Goal: Book appointment/travel/reservation

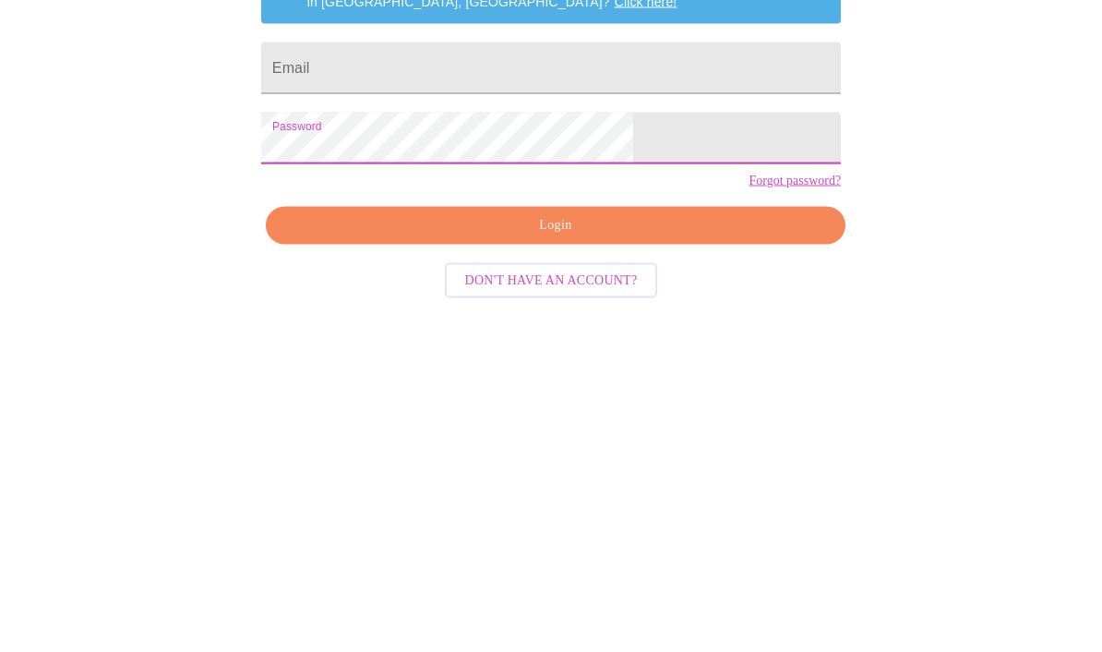
scroll to position [87, 0]
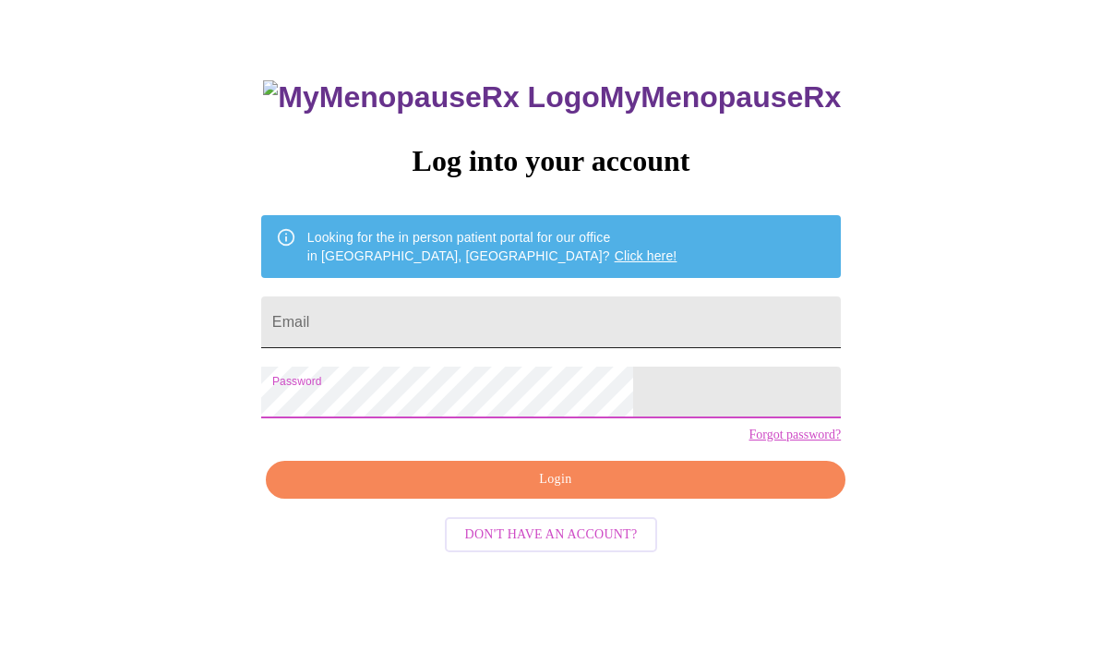
click at [588, 326] on input "Email" at bounding box center [551, 322] width 580 height 52
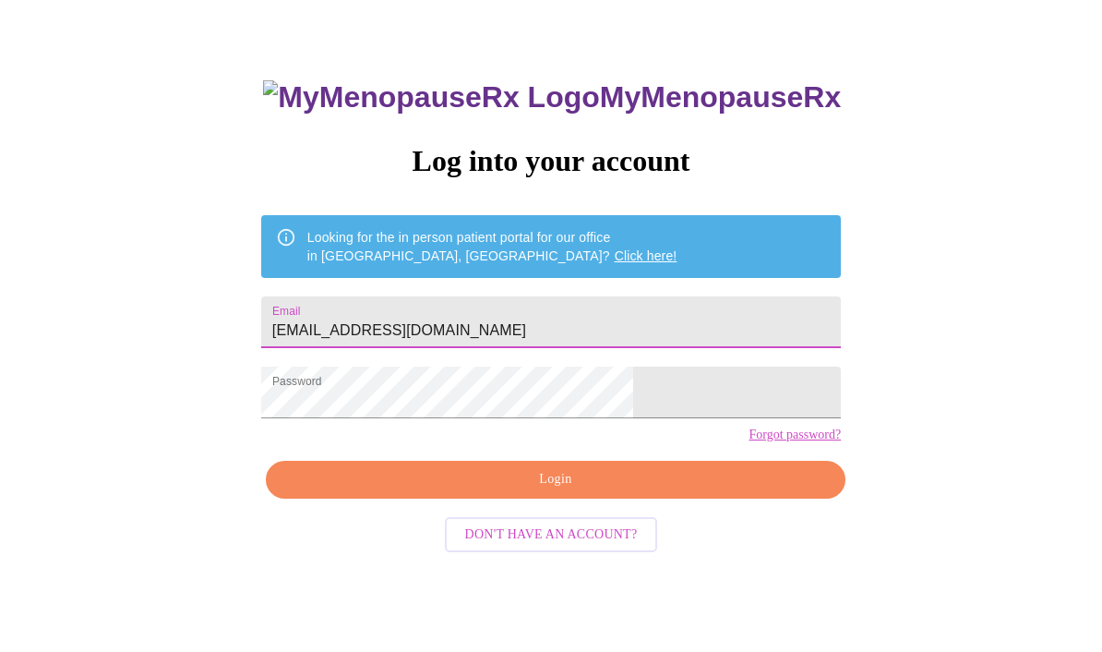
type input "kmgamble@icloud.com"
click at [603, 491] on span "Login" at bounding box center [555, 479] width 537 height 23
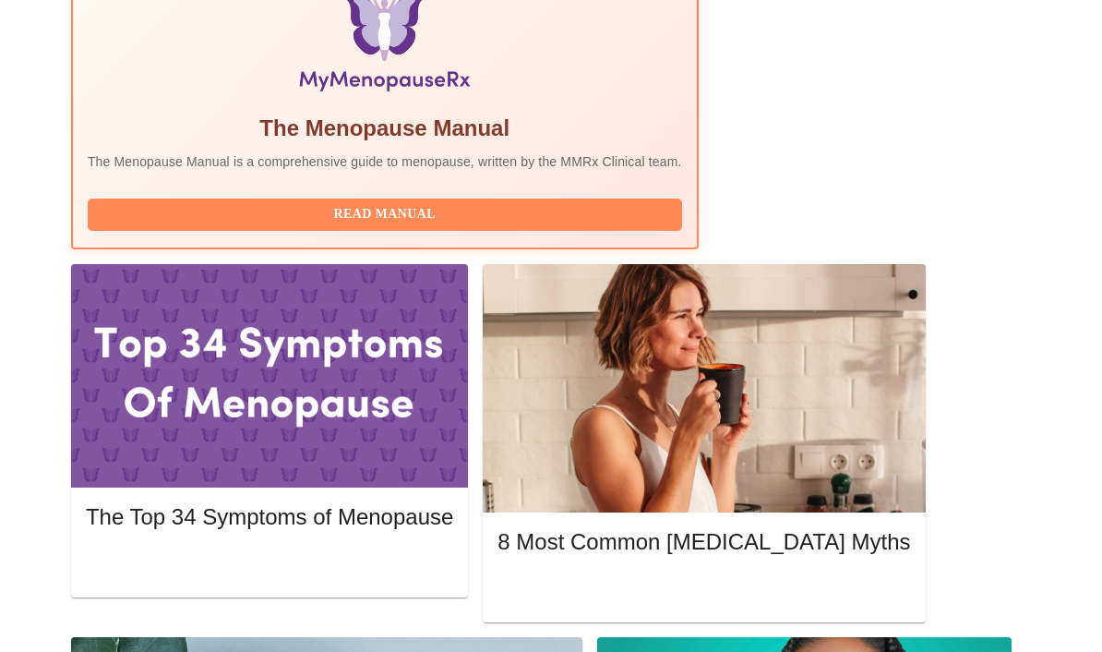
scroll to position [681, 0]
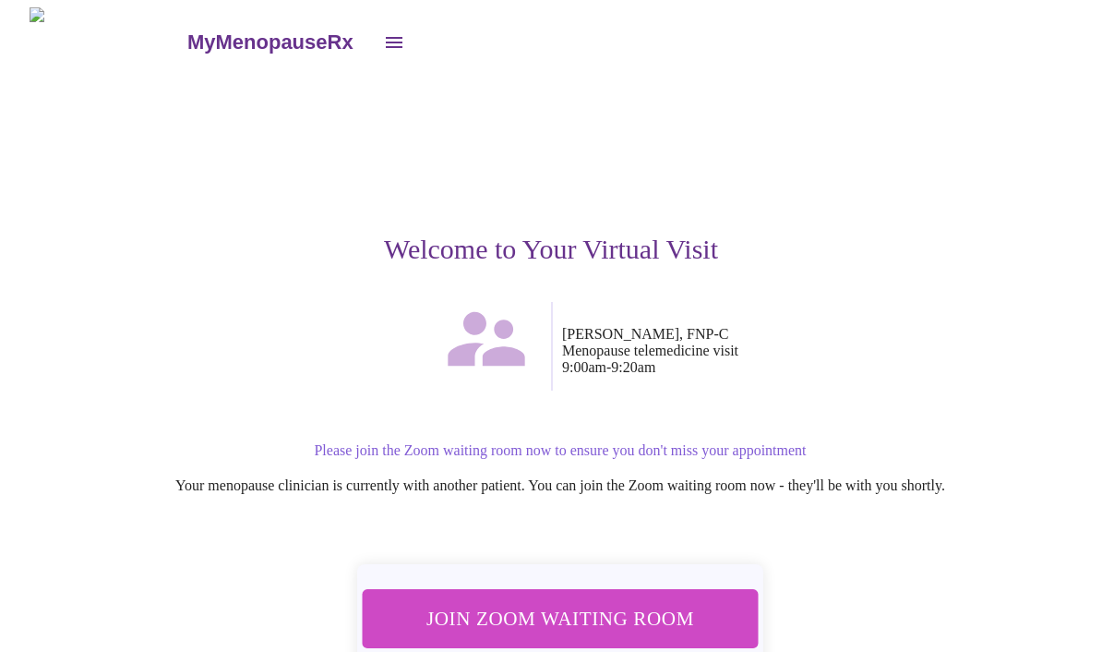
click at [655, 603] on span "Join Zoom Waiting Room" at bounding box center [560, 618] width 347 height 34
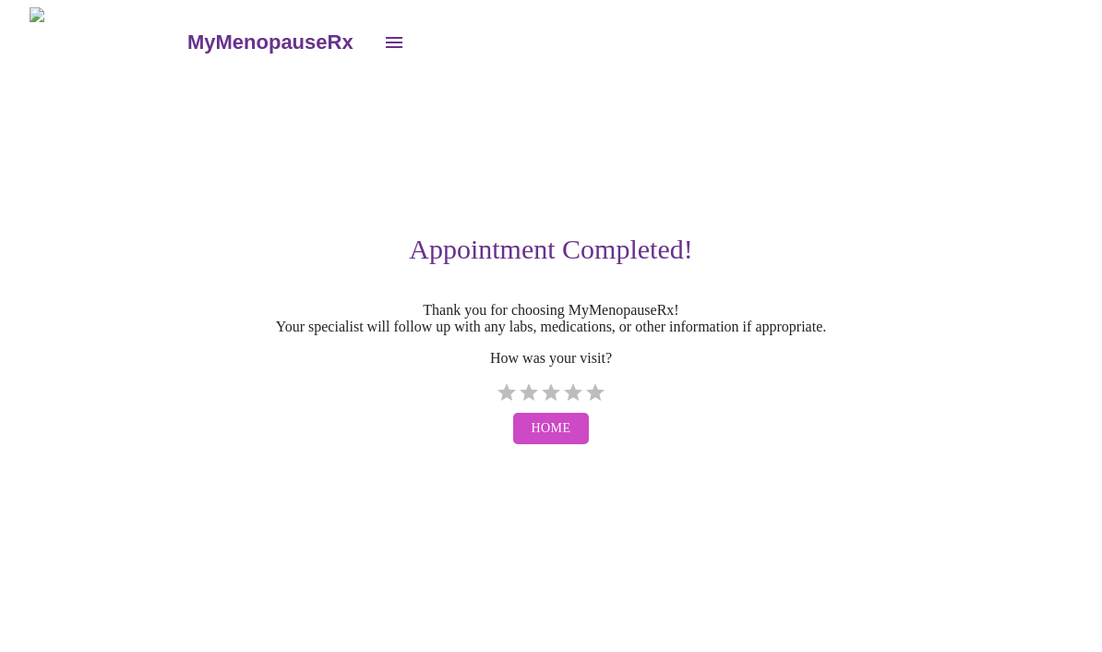
click at [372, 40] on button "open drawer" at bounding box center [394, 42] width 44 height 44
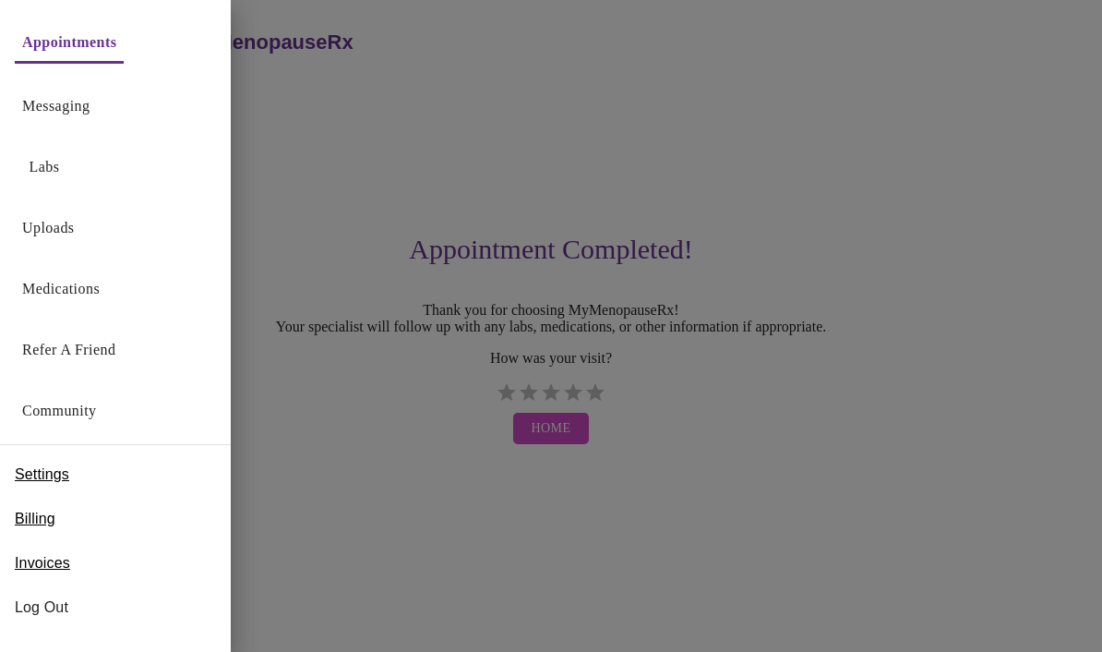
click at [102, 52] on link "Appointments" at bounding box center [69, 43] width 94 height 26
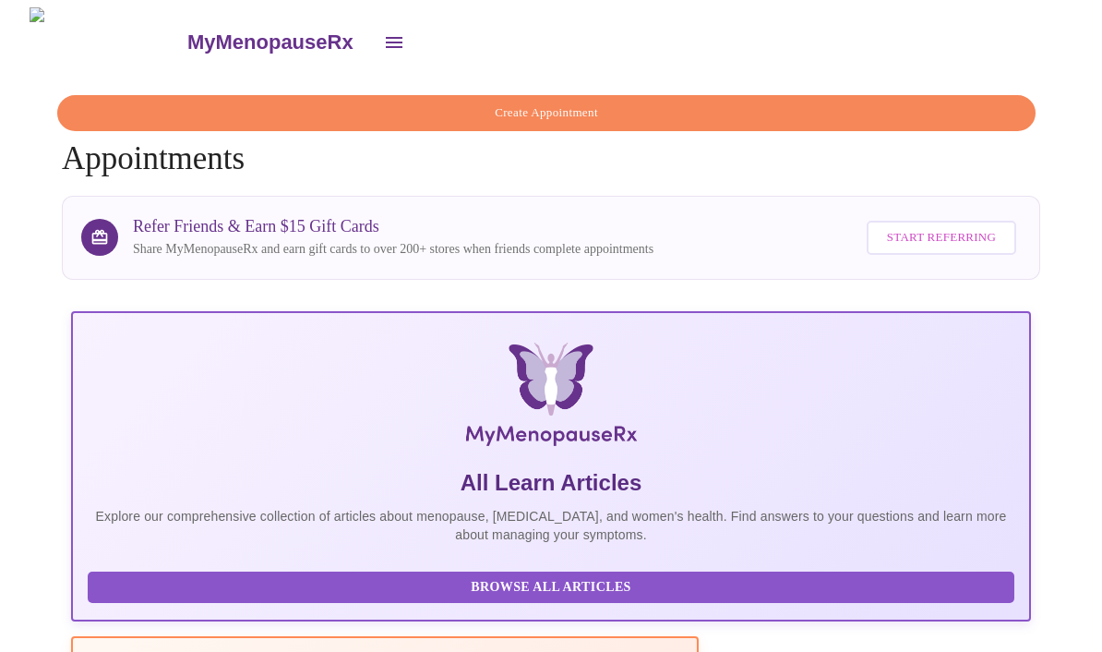
click at [710, 95] on button "Create Appointment" at bounding box center [546, 113] width 979 height 36
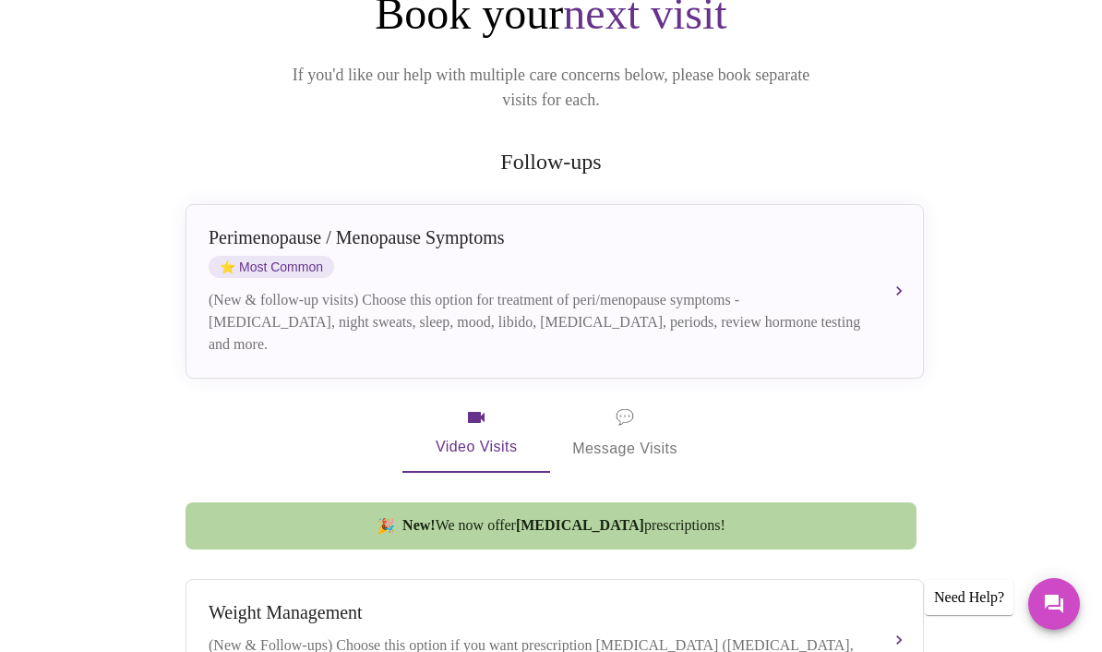
scroll to position [211, 0]
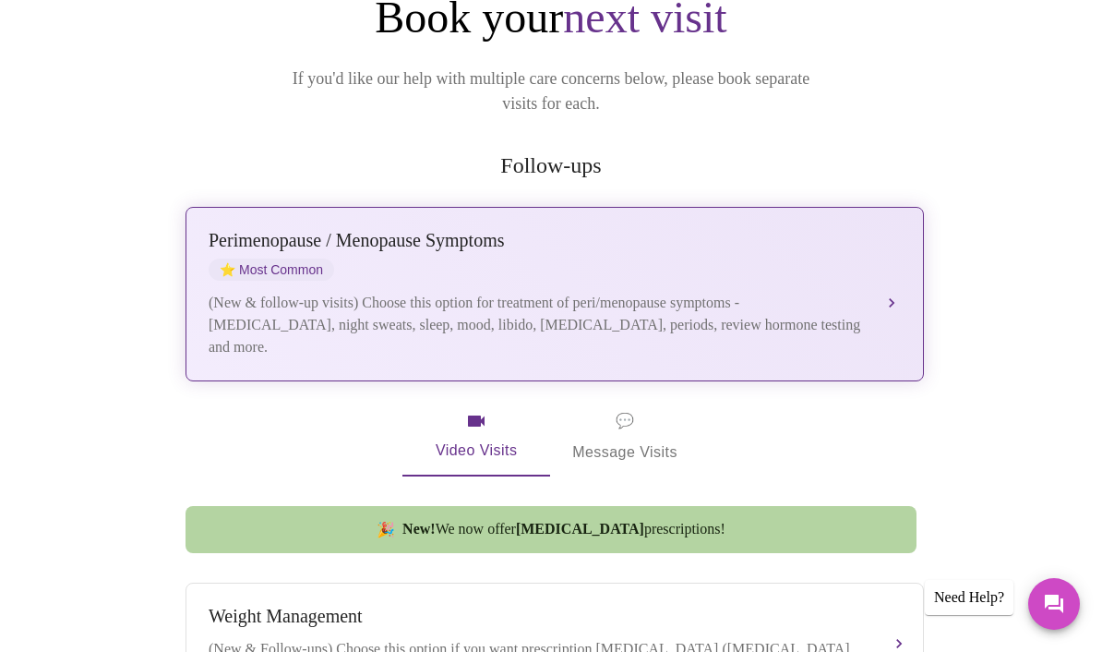
click at [832, 301] on div "(New & follow-up visits) Choose this option for treatment of peri/menopause sym…" at bounding box center [536, 325] width 655 height 66
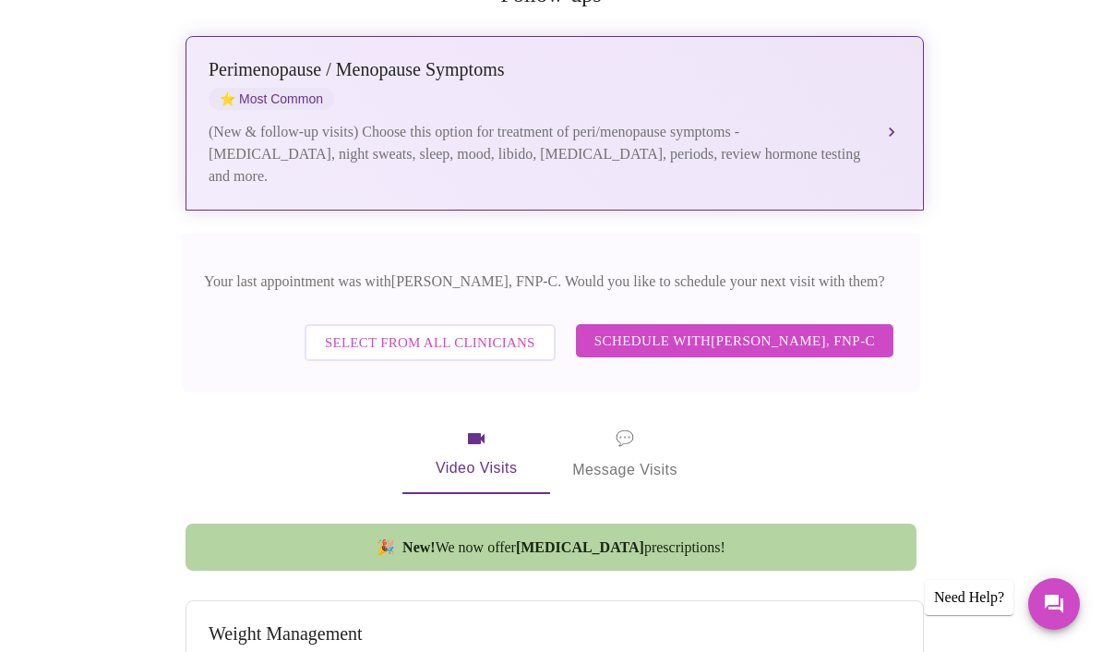
scroll to position [367, 0]
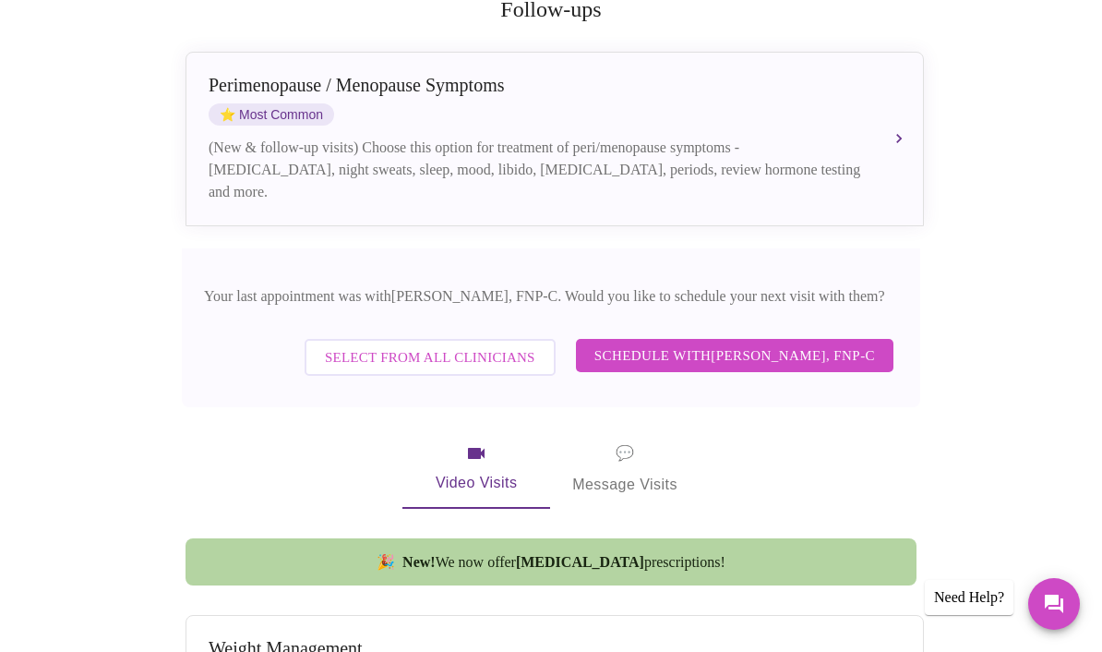
click at [847, 343] on span "Schedule with Elizabeth Hederman, FNP-C" at bounding box center [735, 355] width 281 height 24
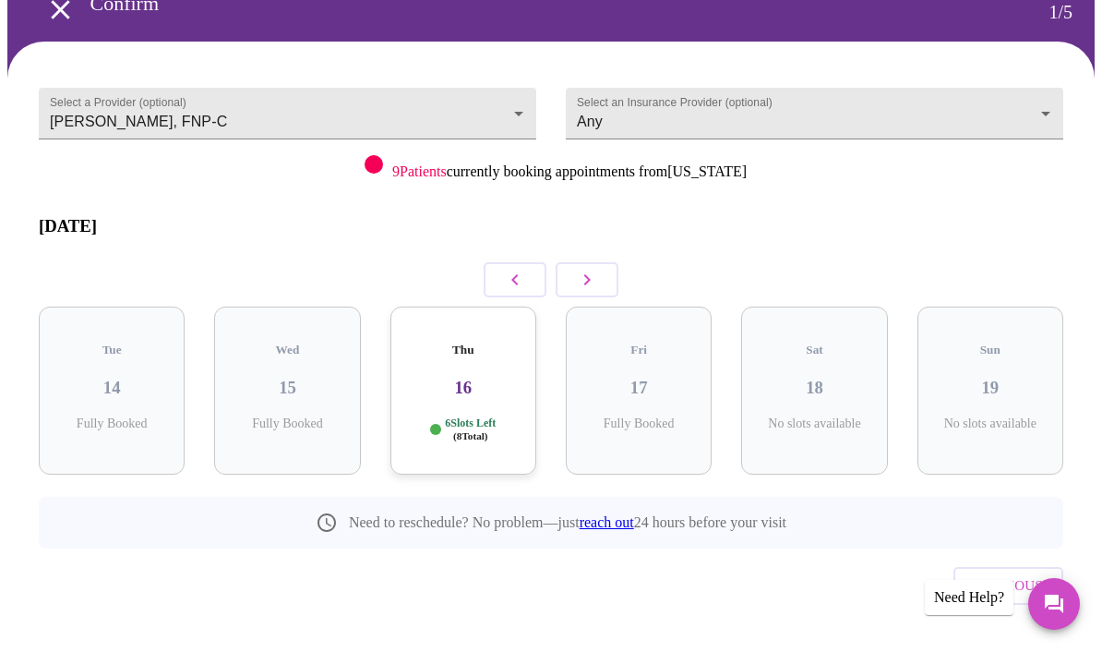
click at [612, 267] on button "button" at bounding box center [587, 279] width 63 height 35
click at [595, 269] on icon "button" at bounding box center [587, 280] width 22 height 22
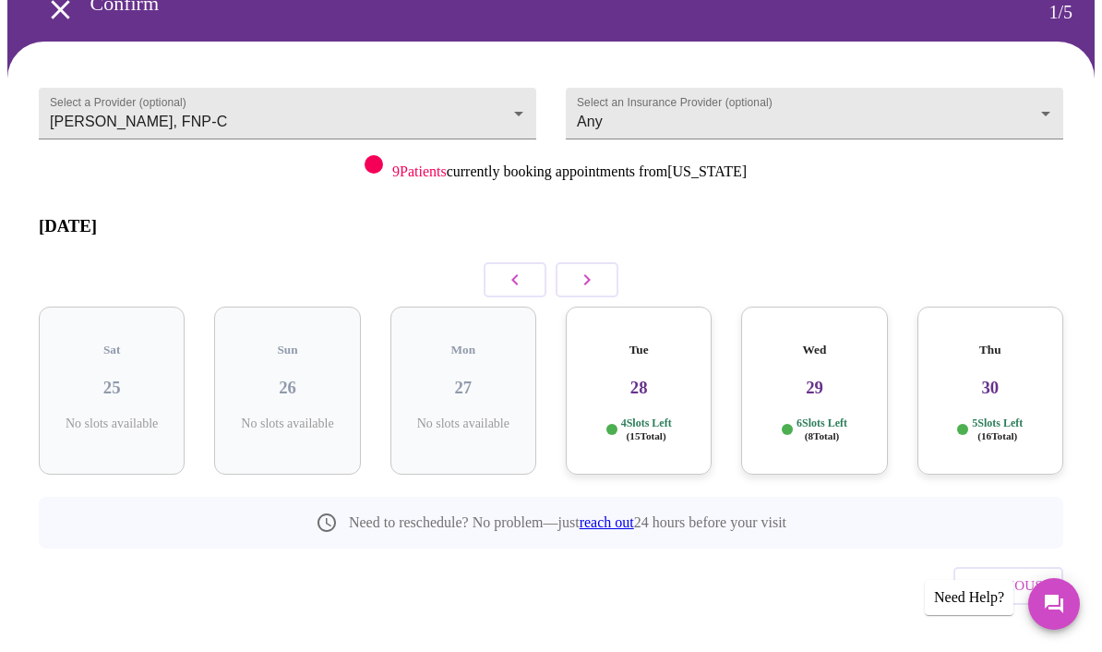
click at [608, 262] on button "button" at bounding box center [587, 279] width 63 height 35
click at [599, 262] on button "button" at bounding box center [587, 279] width 63 height 35
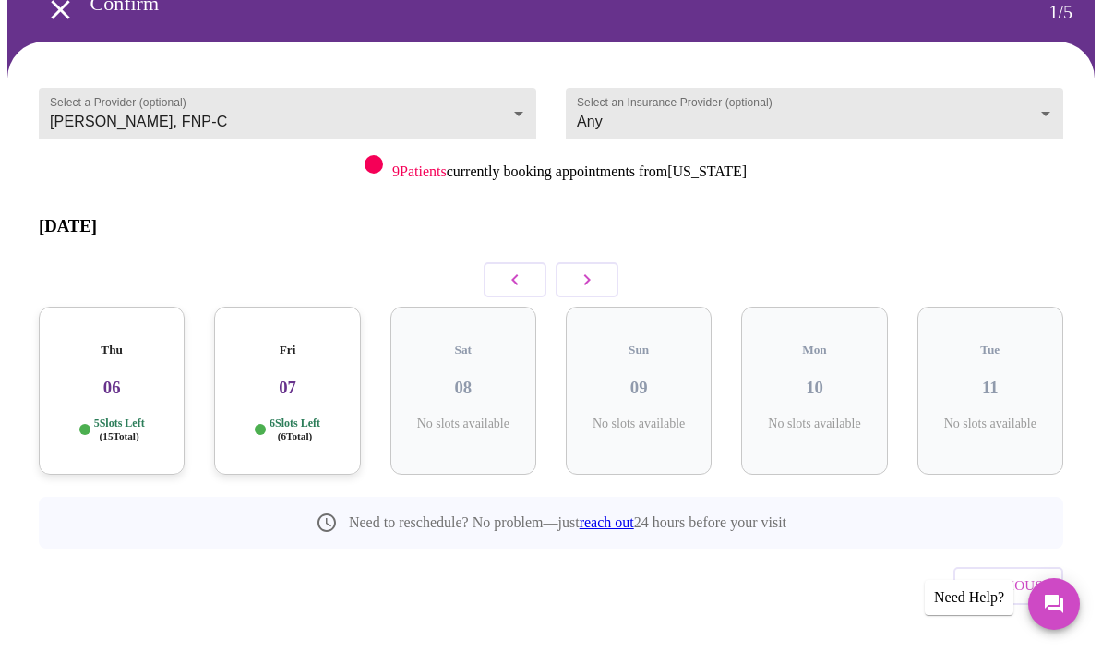
click at [598, 262] on button "button" at bounding box center [587, 279] width 63 height 35
click at [609, 264] on button "button" at bounding box center [587, 279] width 63 height 35
click at [608, 262] on button "button" at bounding box center [587, 279] width 63 height 35
click at [607, 262] on button "button" at bounding box center [587, 279] width 63 height 35
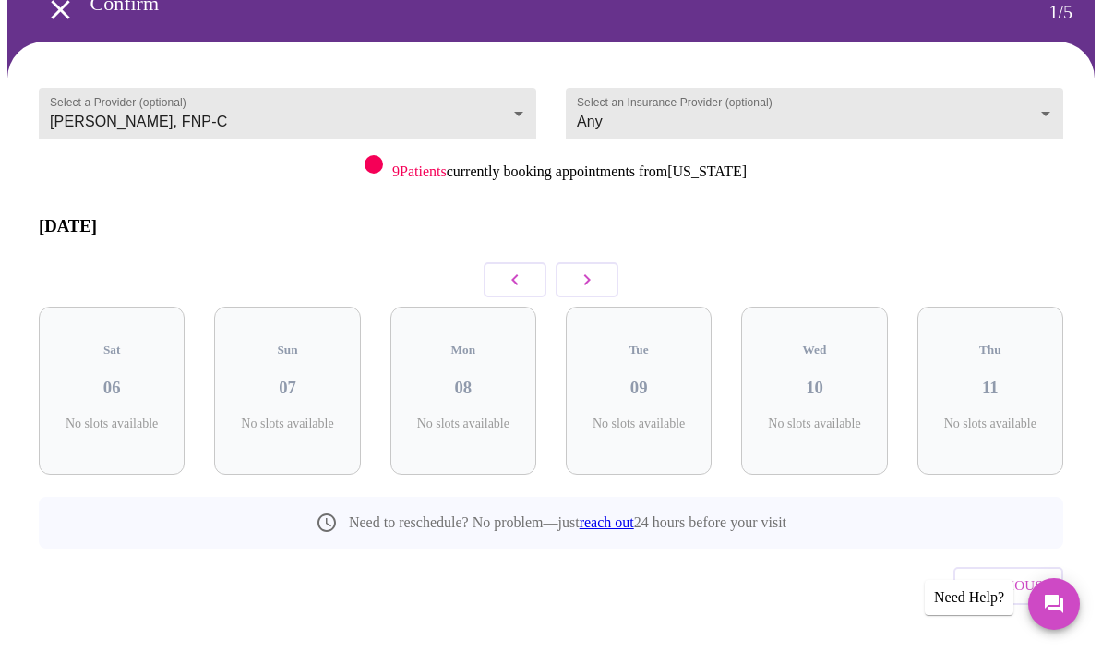
click at [602, 262] on button "button" at bounding box center [587, 279] width 63 height 35
click at [605, 262] on button "button" at bounding box center [587, 279] width 63 height 35
click at [604, 262] on button "button" at bounding box center [587, 279] width 63 height 35
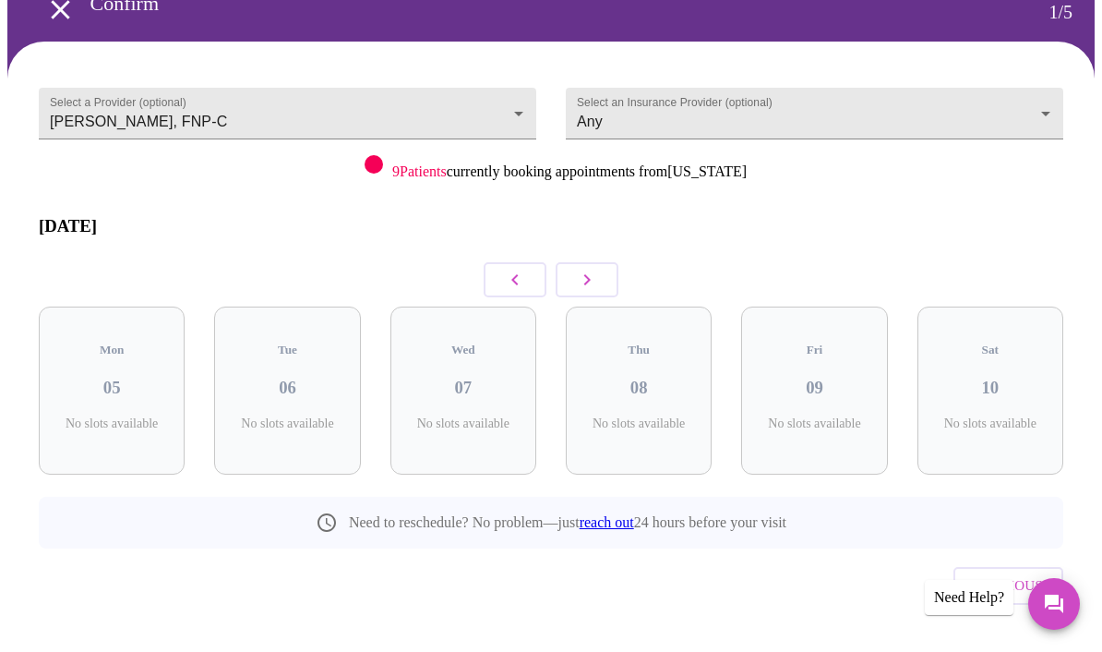
click at [603, 262] on button "button" at bounding box center [587, 279] width 63 height 35
click at [609, 262] on button "button" at bounding box center [587, 279] width 63 height 35
click at [608, 262] on button "button" at bounding box center [587, 279] width 63 height 35
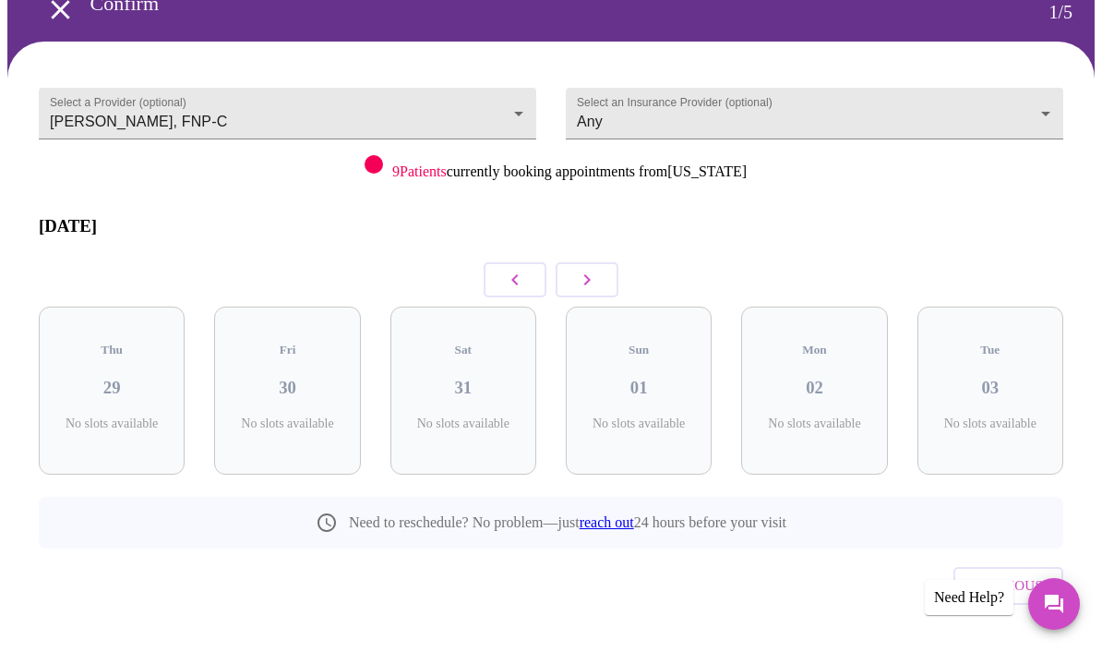
click at [607, 262] on button "button" at bounding box center [587, 279] width 63 height 35
click at [603, 262] on button "button" at bounding box center [587, 279] width 63 height 35
click at [602, 262] on button "button" at bounding box center [587, 279] width 63 height 35
click at [600, 262] on button "button" at bounding box center [587, 279] width 63 height 35
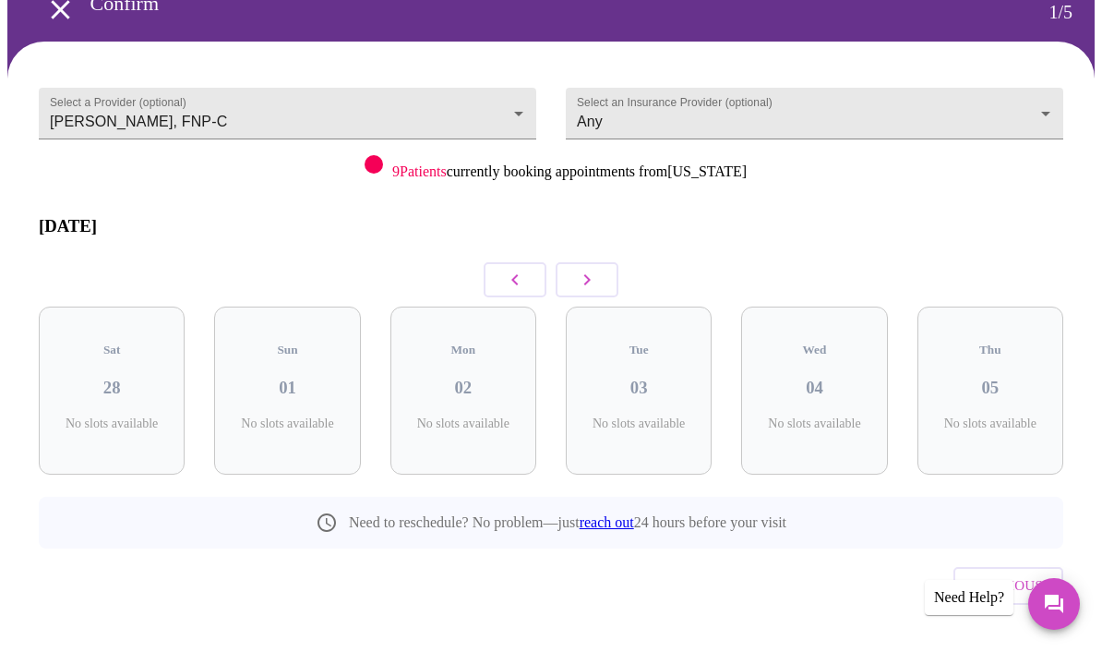
click at [600, 262] on button "button" at bounding box center [587, 279] width 63 height 35
click at [603, 262] on button "button" at bounding box center [587, 279] width 63 height 35
click at [519, 271] on icon "button" at bounding box center [515, 280] width 22 height 22
click at [510, 269] on icon "button" at bounding box center [515, 280] width 22 height 22
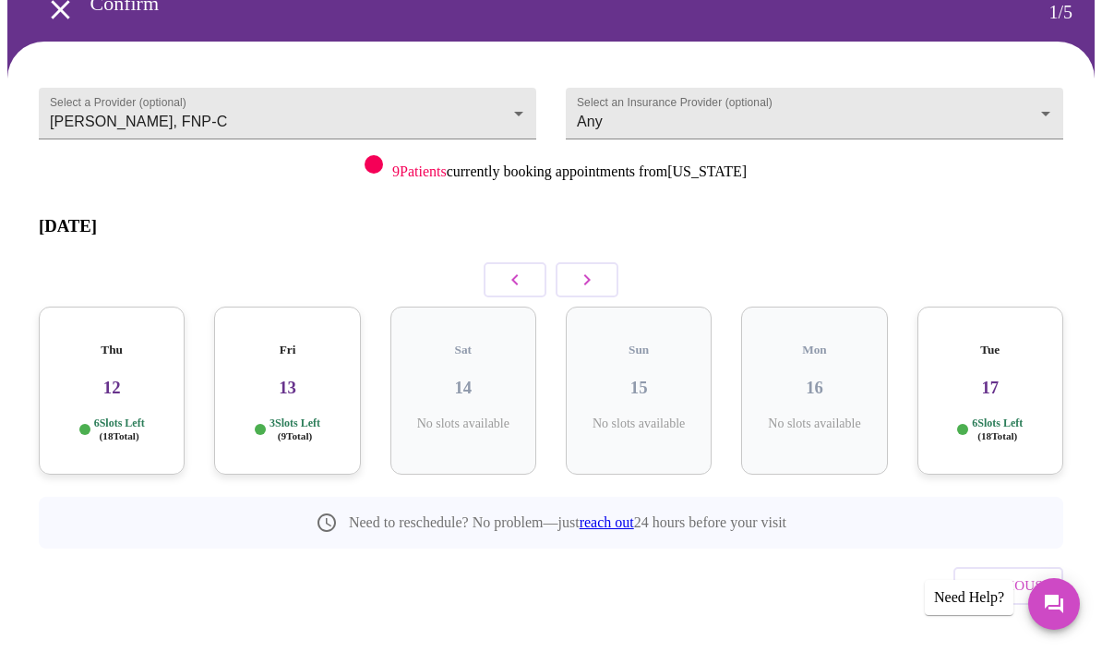
click at [515, 269] on icon "button" at bounding box center [515, 280] width 22 height 22
click at [505, 280] on button "button" at bounding box center [515, 279] width 63 height 35
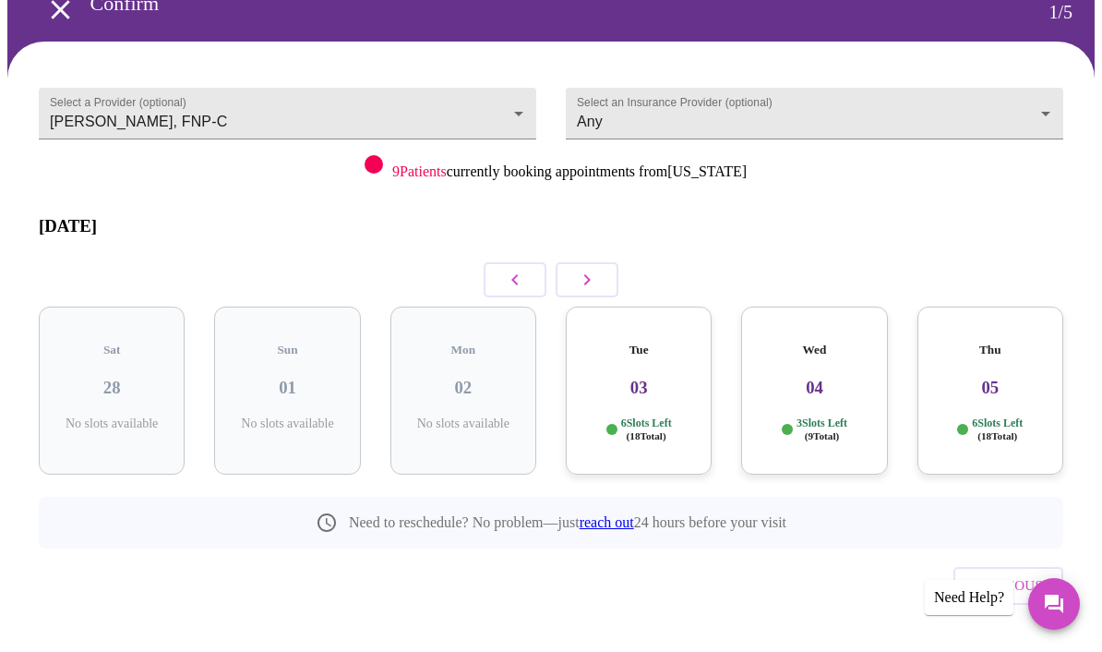
click at [597, 269] on icon "button" at bounding box center [587, 280] width 22 height 22
click at [603, 262] on button "button" at bounding box center [587, 279] width 63 height 35
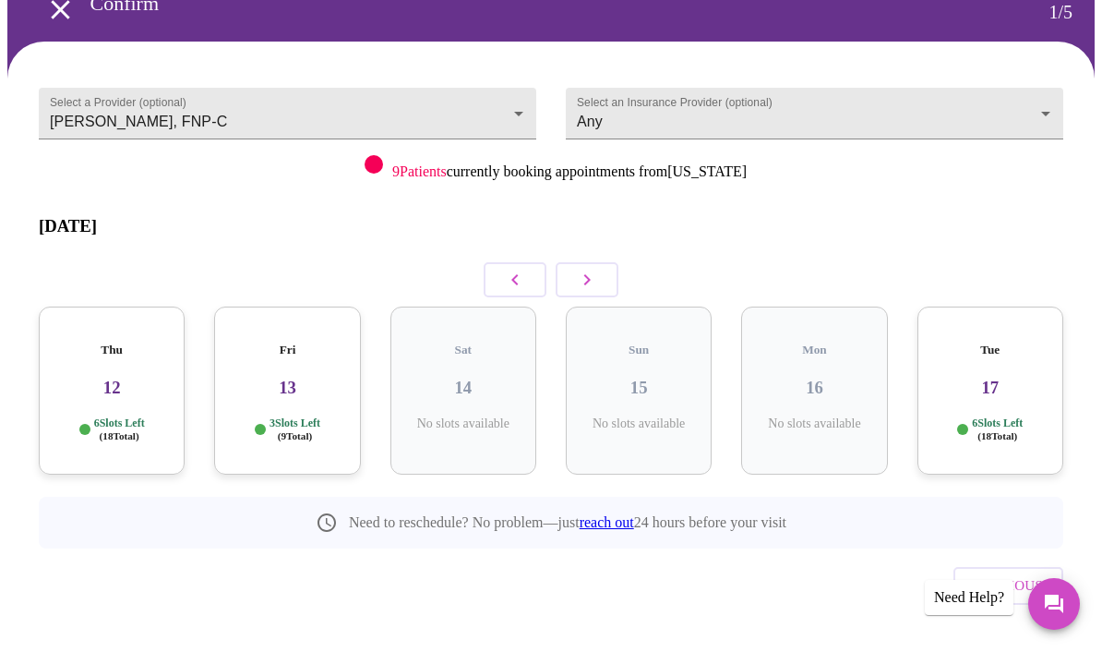
click at [132, 378] on h3 "12" at bounding box center [112, 388] width 116 height 20
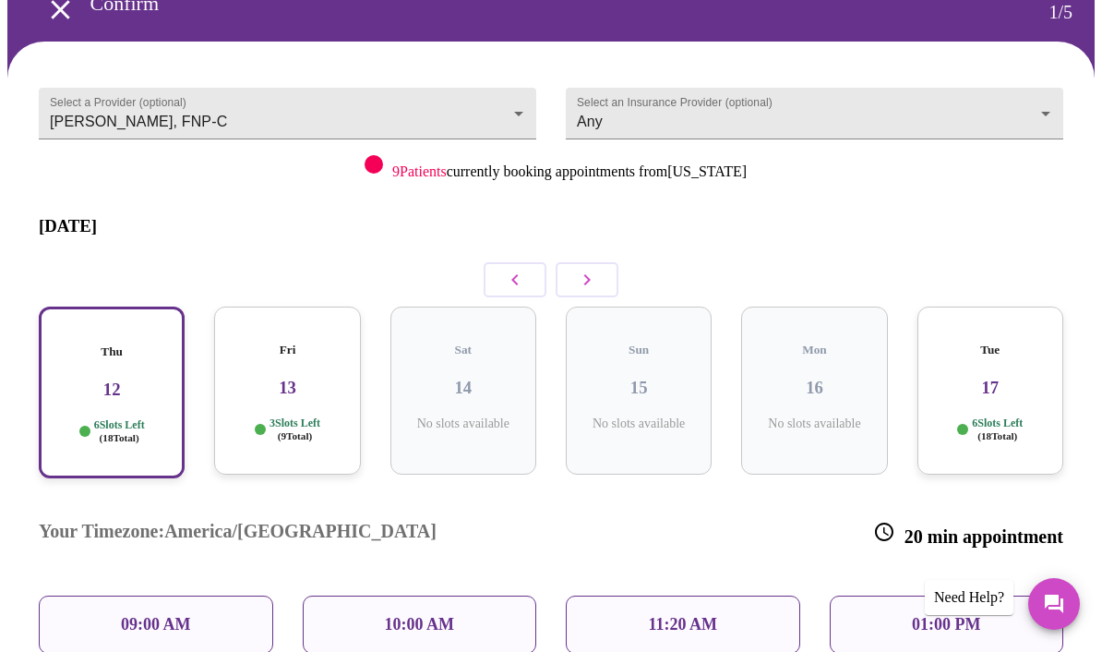
click at [223, 595] on div "09:00 AM" at bounding box center [156, 624] width 234 height 58
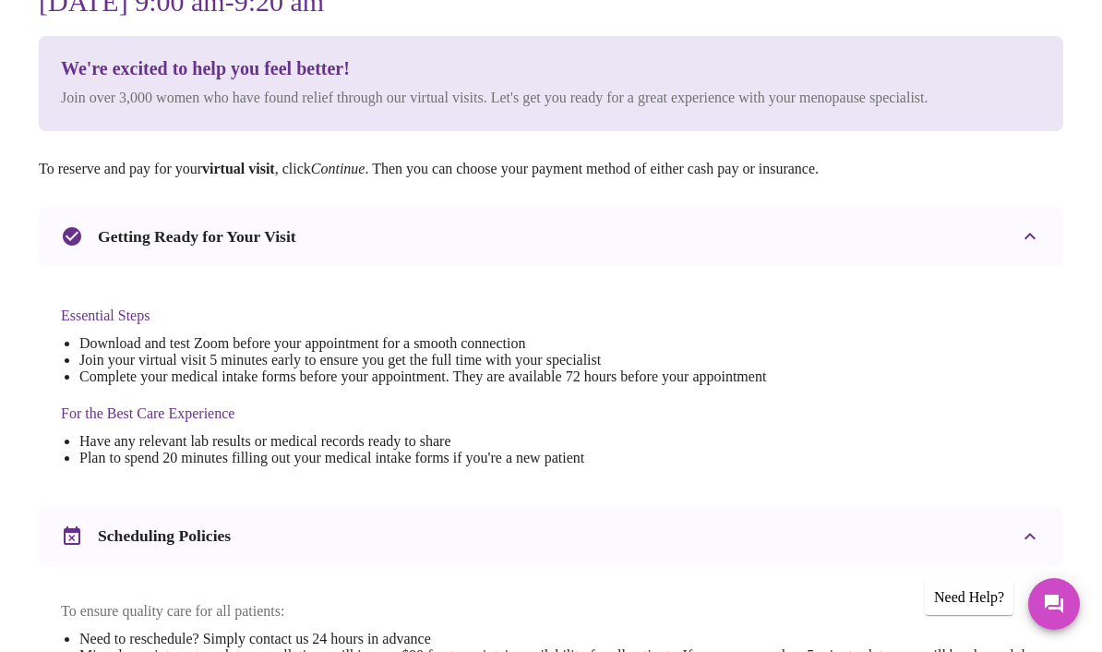
scroll to position [187, 0]
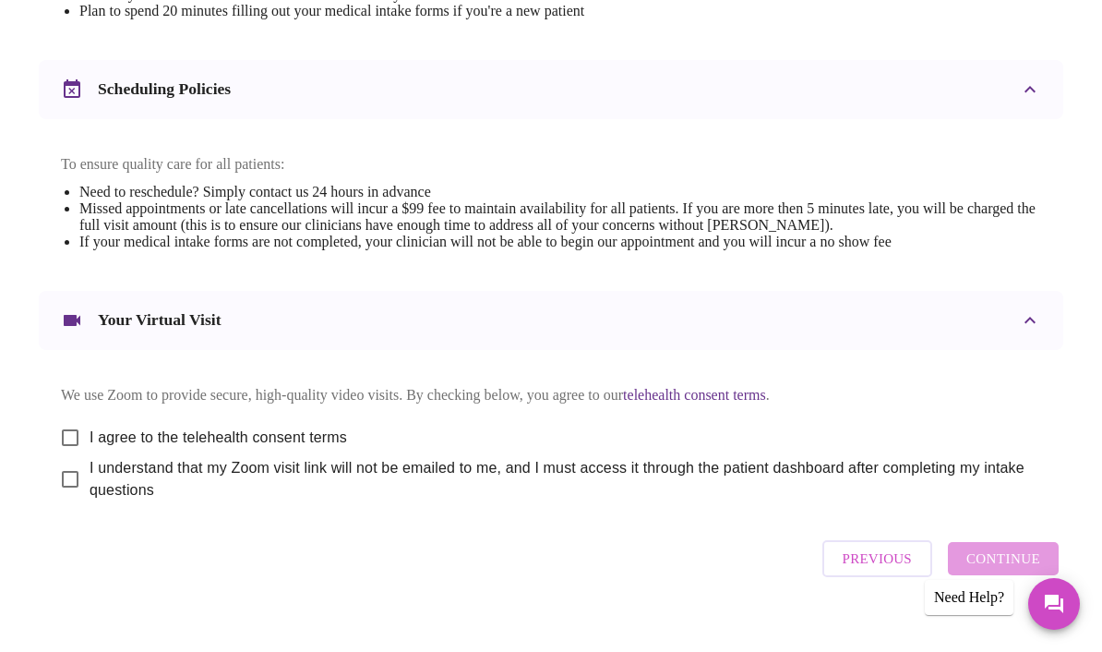
click at [69, 457] on input "I agree to the telehealth consent terms" at bounding box center [70, 437] width 39 height 39
checkbox input "true"
click at [72, 499] on input "I understand that my Zoom visit link will not be emailed to me, and I must acce…" at bounding box center [70, 480] width 39 height 39
checkbox input "true"
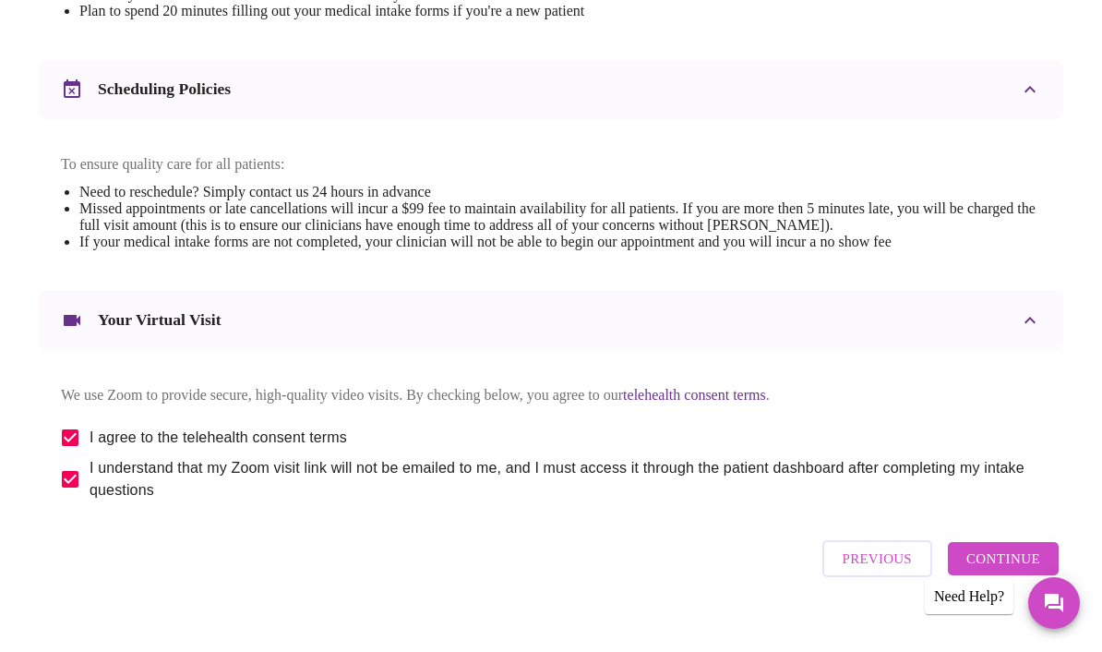
click at [1040, 571] on span "Continue" at bounding box center [1004, 559] width 74 height 24
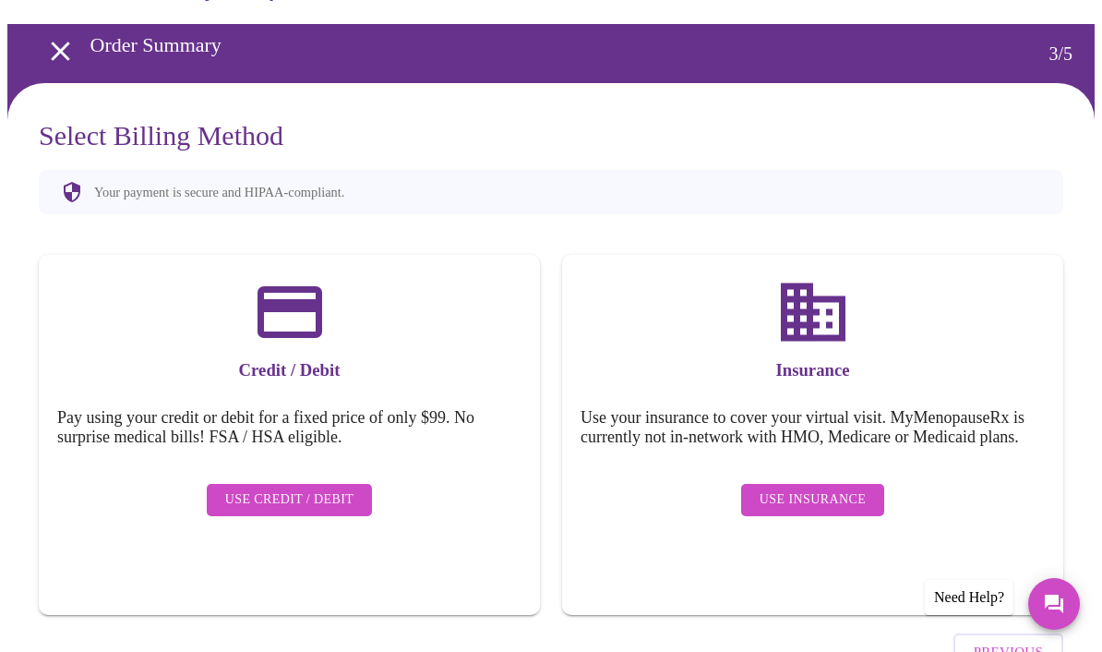
click at [855, 510] on span "Use Insurance" at bounding box center [813, 499] width 106 height 23
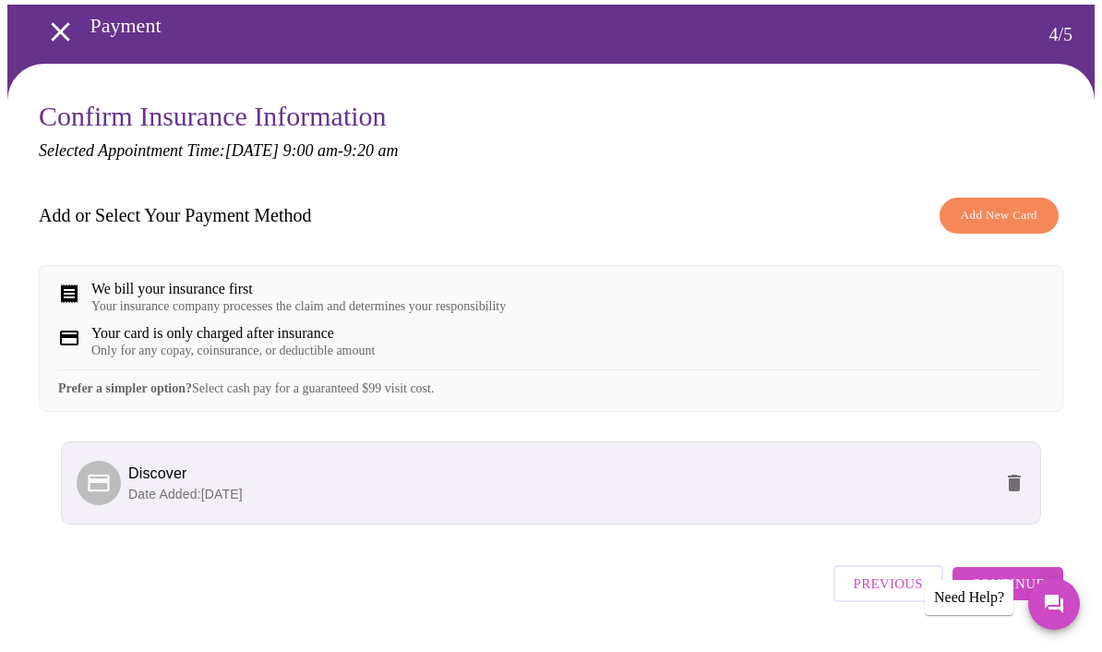
scroll to position [71, 0]
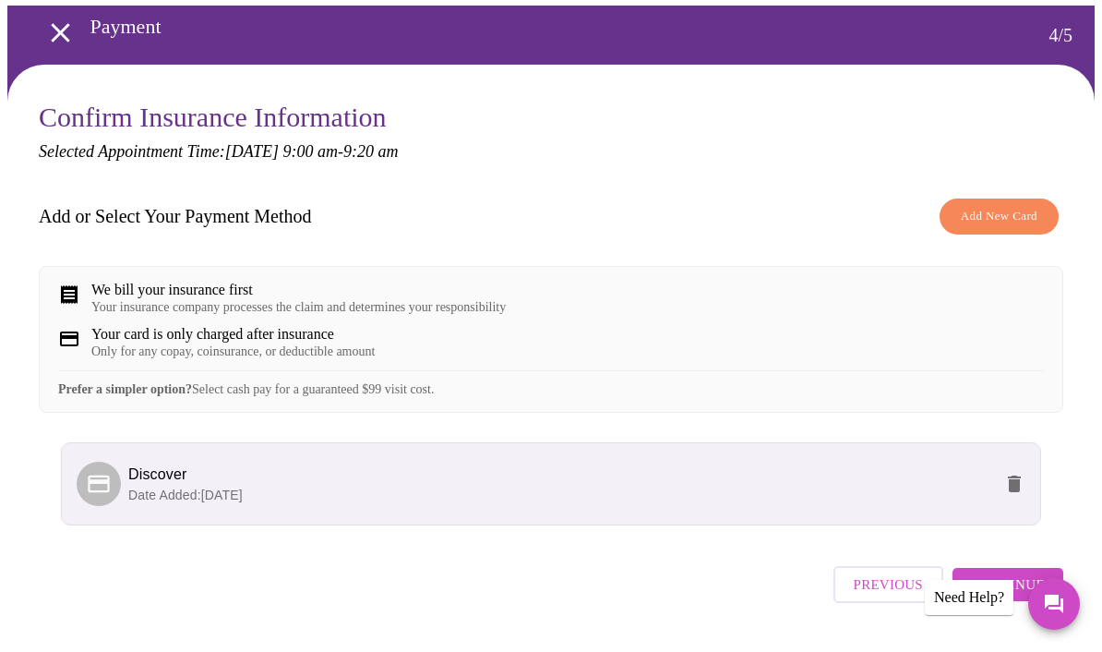
click at [1052, 601] on button "Continue" at bounding box center [1008, 584] width 111 height 33
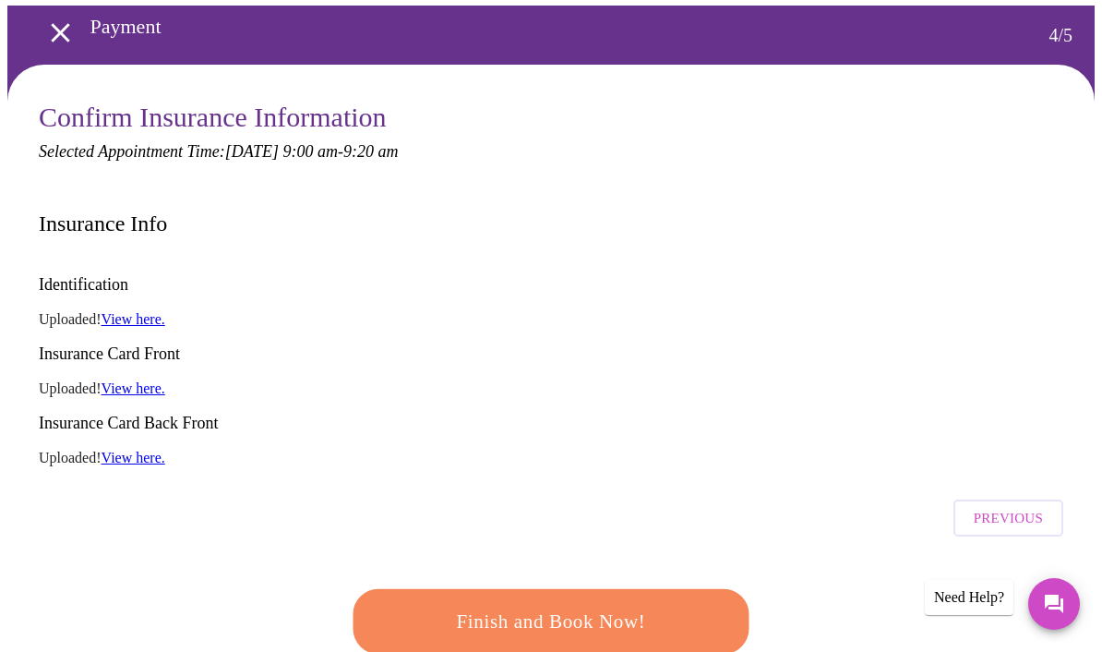
click at [655, 605] on span "Finish and Book Now!" at bounding box center [551, 622] width 342 height 34
